Goal: Find specific page/section: Find specific page/section

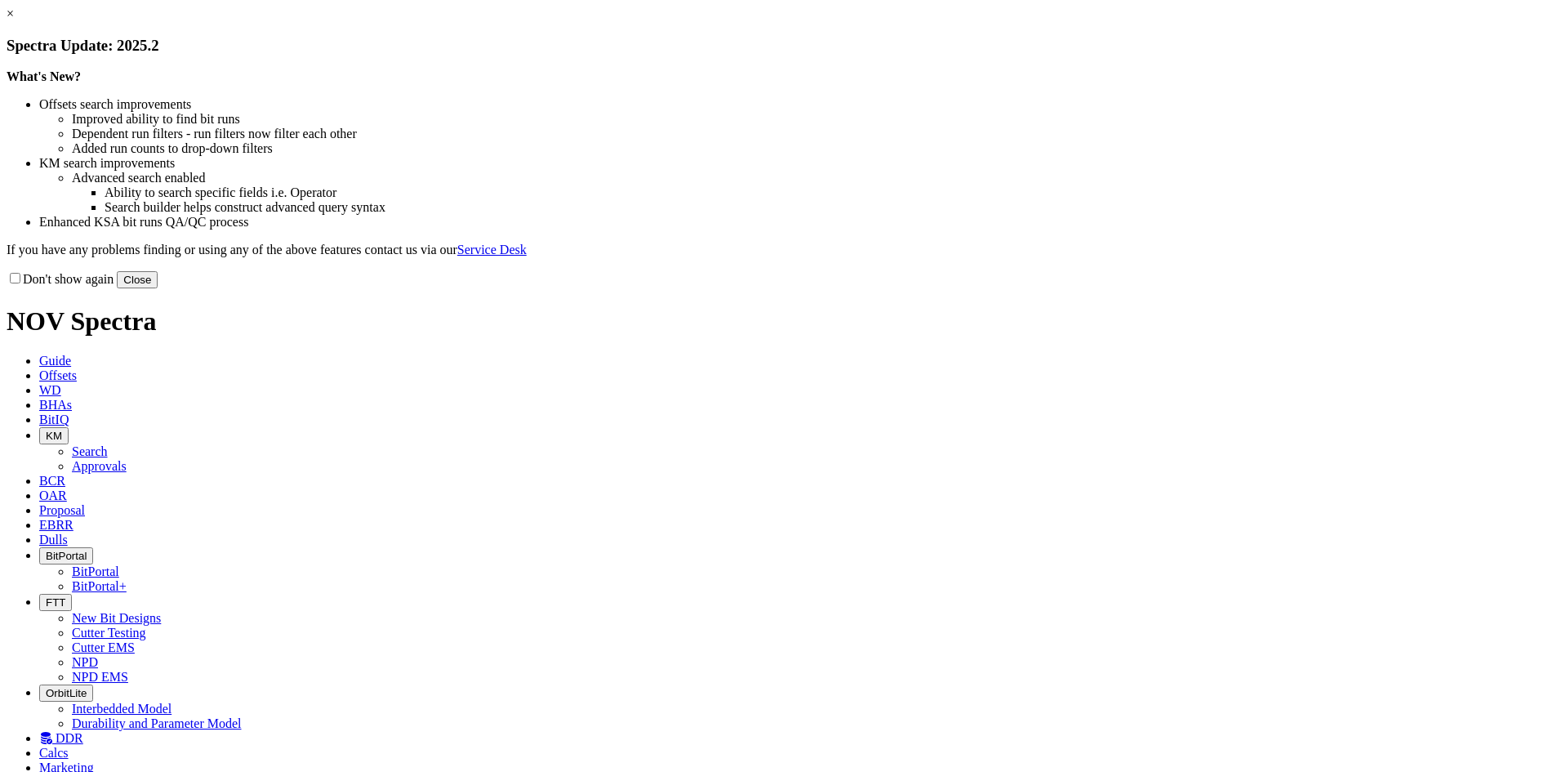
click at [157, 289] on button "Close" at bounding box center [137, 280] width 41 height 17
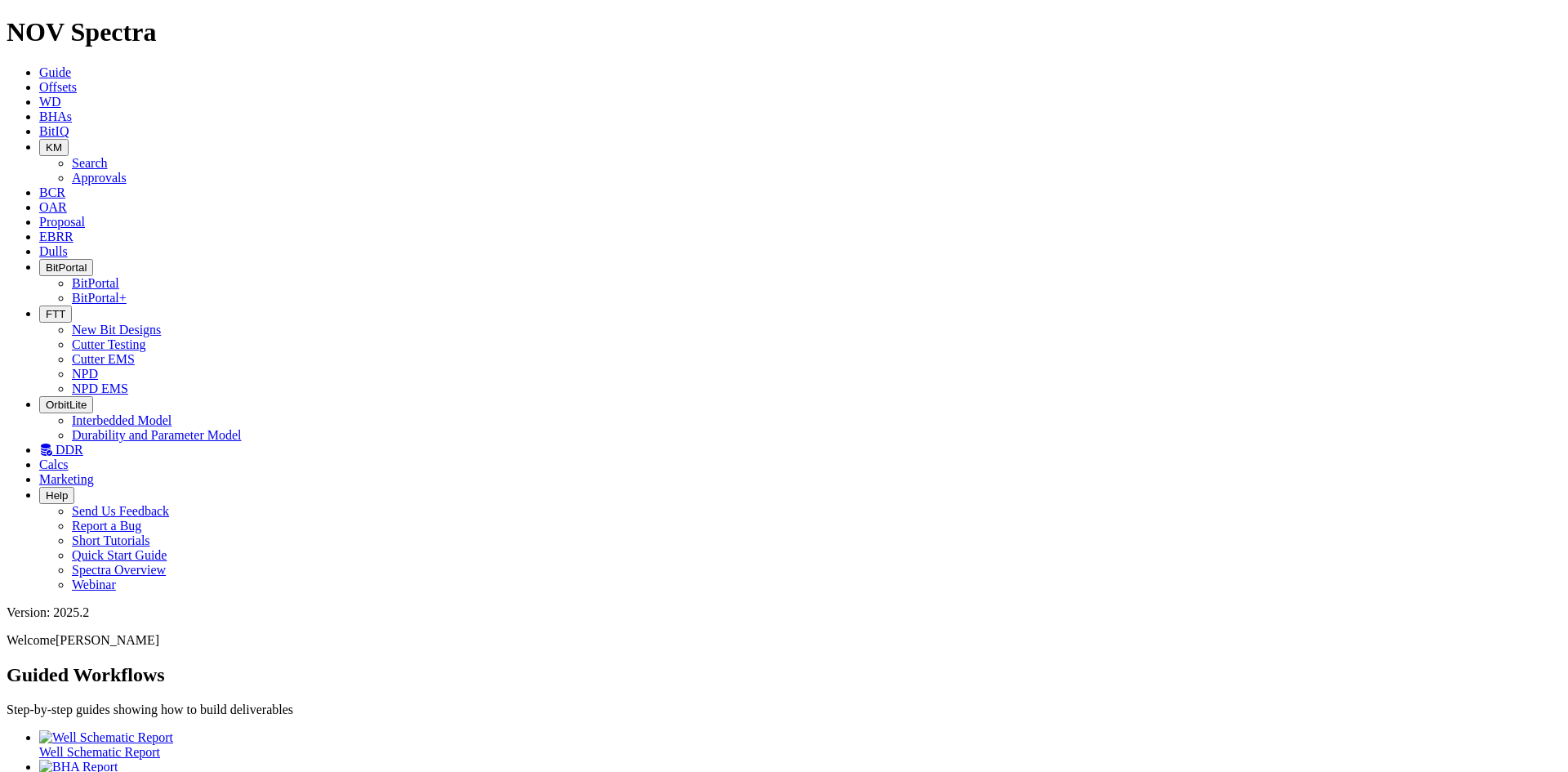
click at [68, 244] on span "Dulls" at bounding box center [53, 251] width 28 height 14
click at [74, 230] on span "EBRR" at bounding box center [57, 236] width 34 height 14
click at [85, 215] on span "Proposal" at bounding box center [62, 222] width 46 height 14
click at [67, 200] on span "OAR" at bounding box center [53, 207] width 27 height 14
click at [62, 141] on span "KM" at bounding box center [53, 147] width 16 height 12
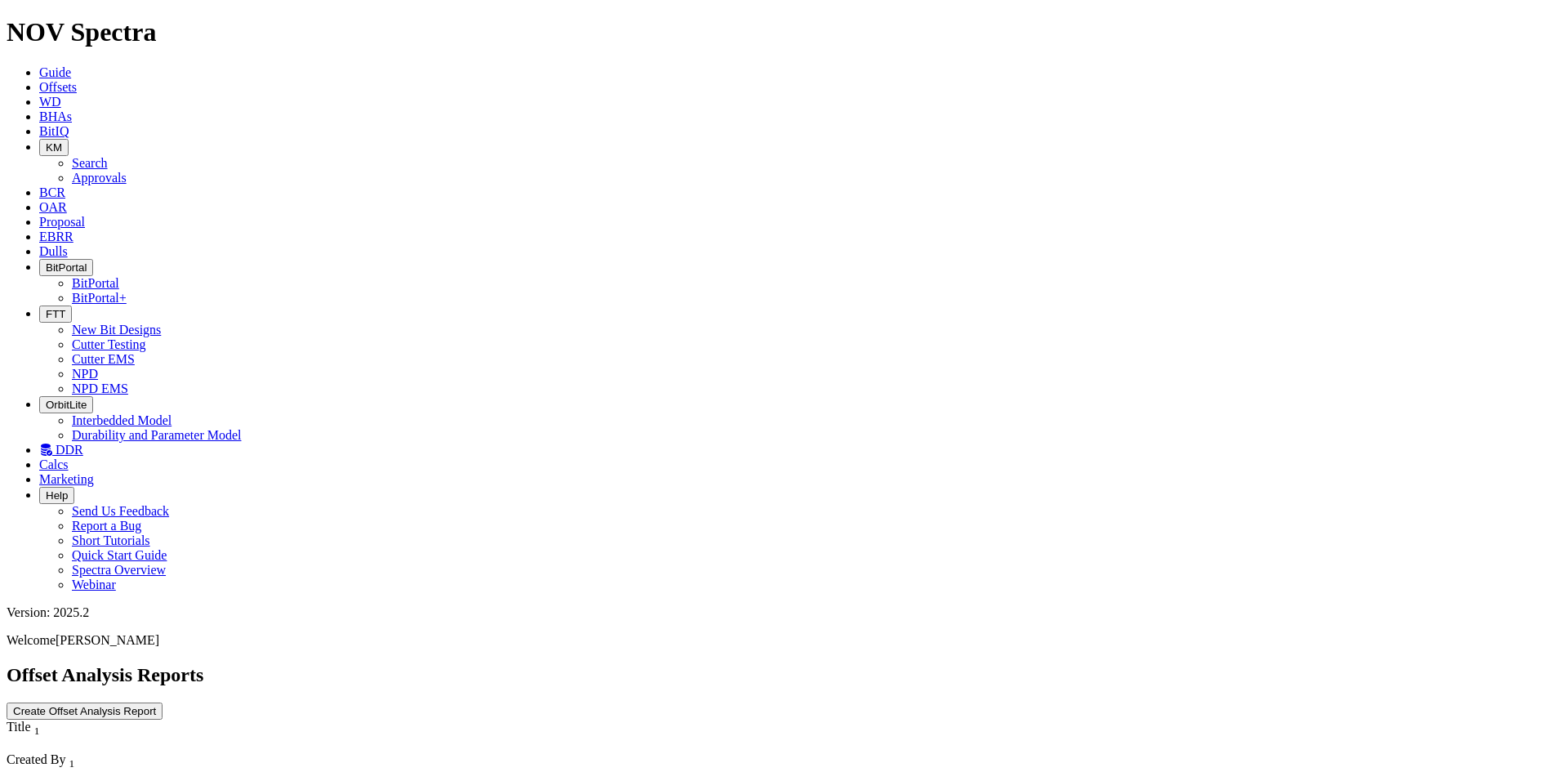
click at [107, 156] on link "Search" at bounding box center [90, 163] width 36 height 14
click at [161, 771] on icon "button" at bounding box center [161, 780] width 0 height 0
type input "[DATE]"
click at [62, 141] on span "KM" at bounding box center [53, 147] width 16 height 12
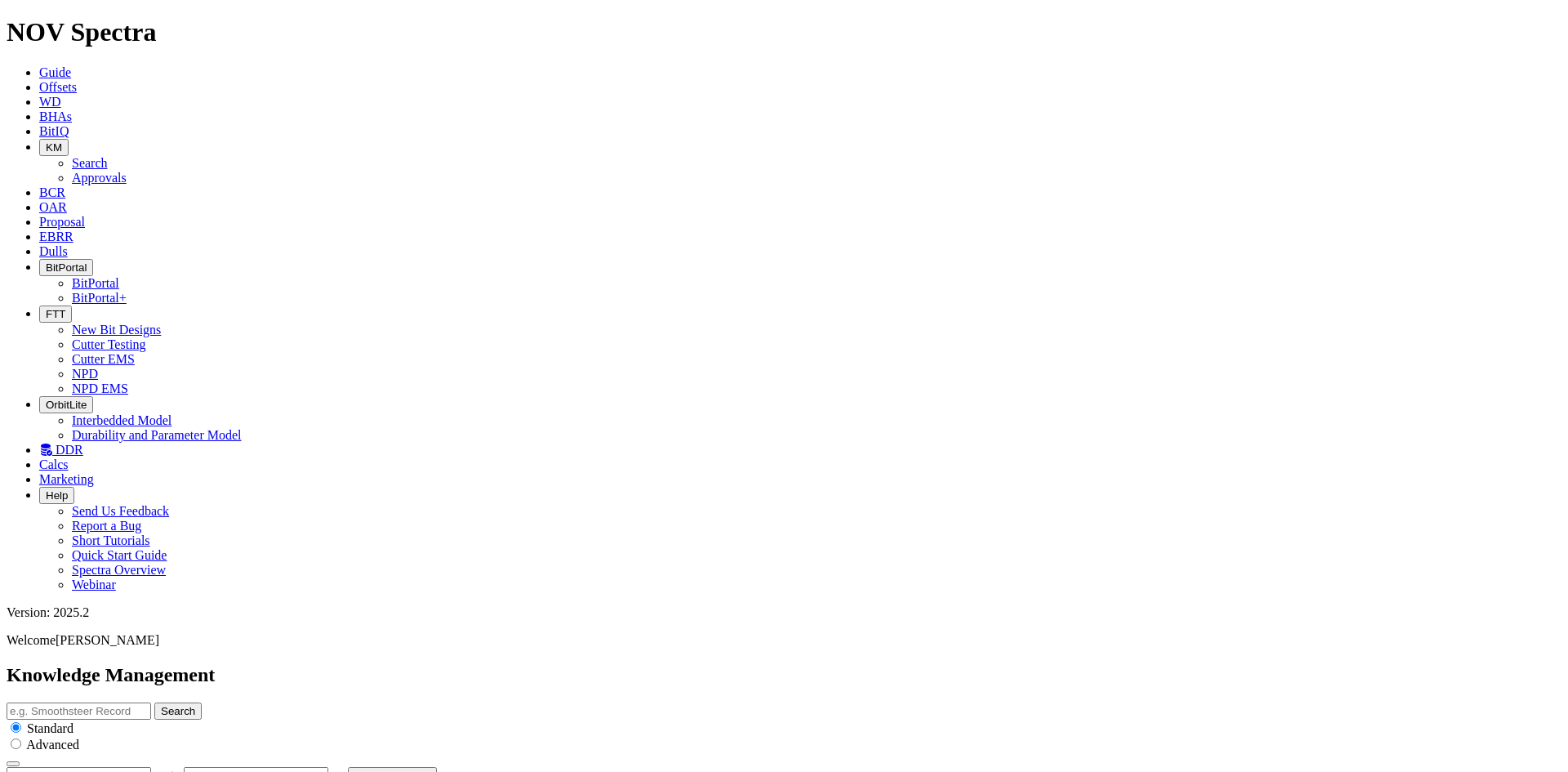
click at [126, 171] on link "Approvals" at bounding box center [100, 178] width 55 height 14
click at [69, 124] on span "BitIQ" at bounding box center [54, 131] width 29 height 14
click at [83, 443] on span "DDR" at bounding box center [70, 450] width 27 height 14
